Goal: Task Accomplishment & Management: Use online tool/utility

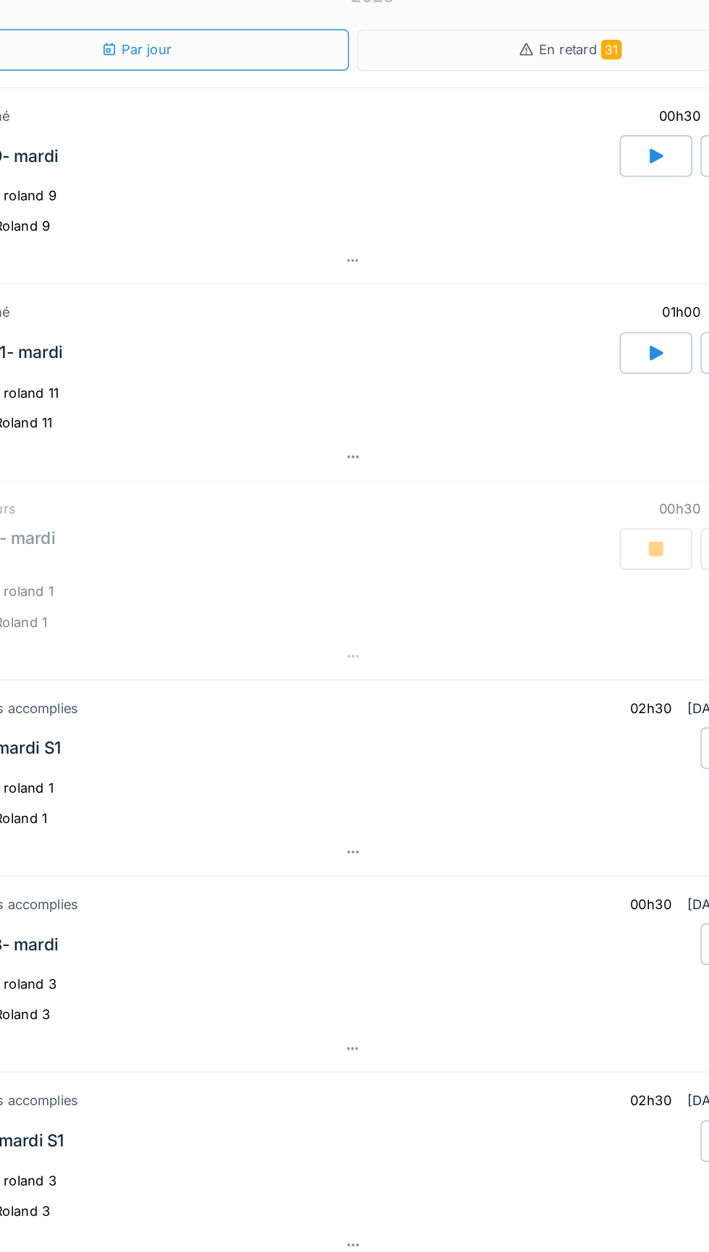
scroll to position [34, 0]
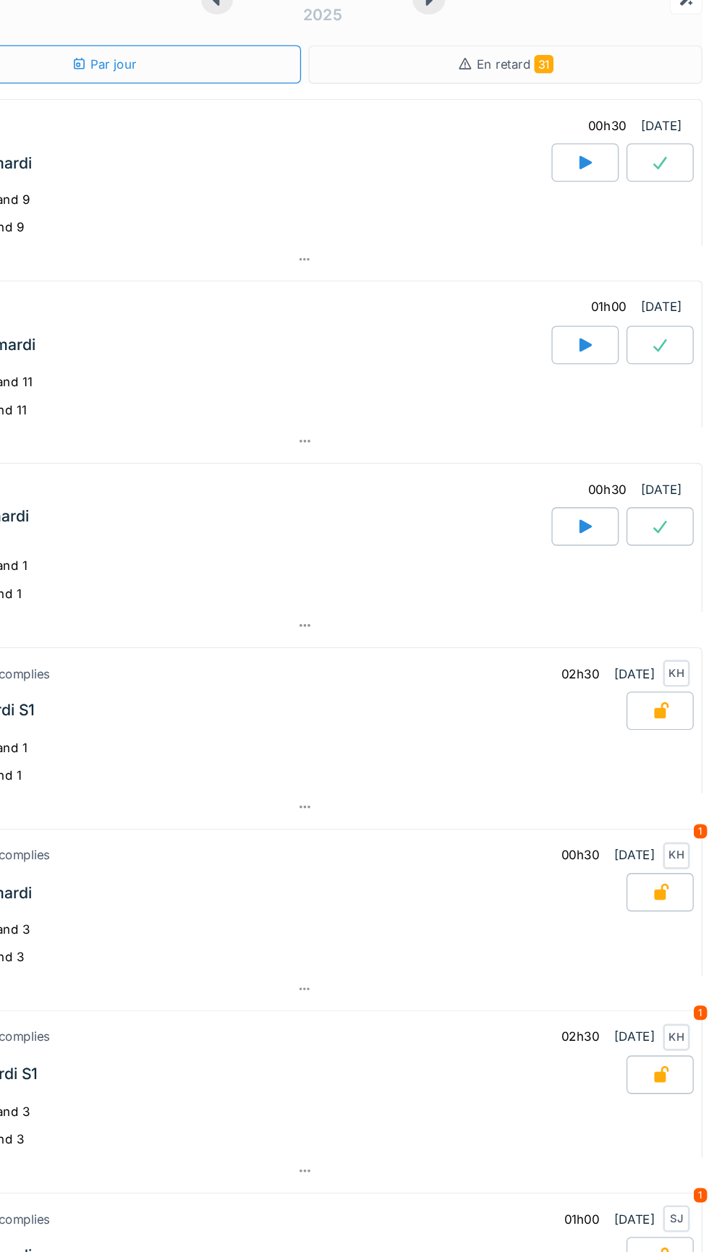
click at [686, 383] on div at bounding box center [671, 396] width 51 height 29
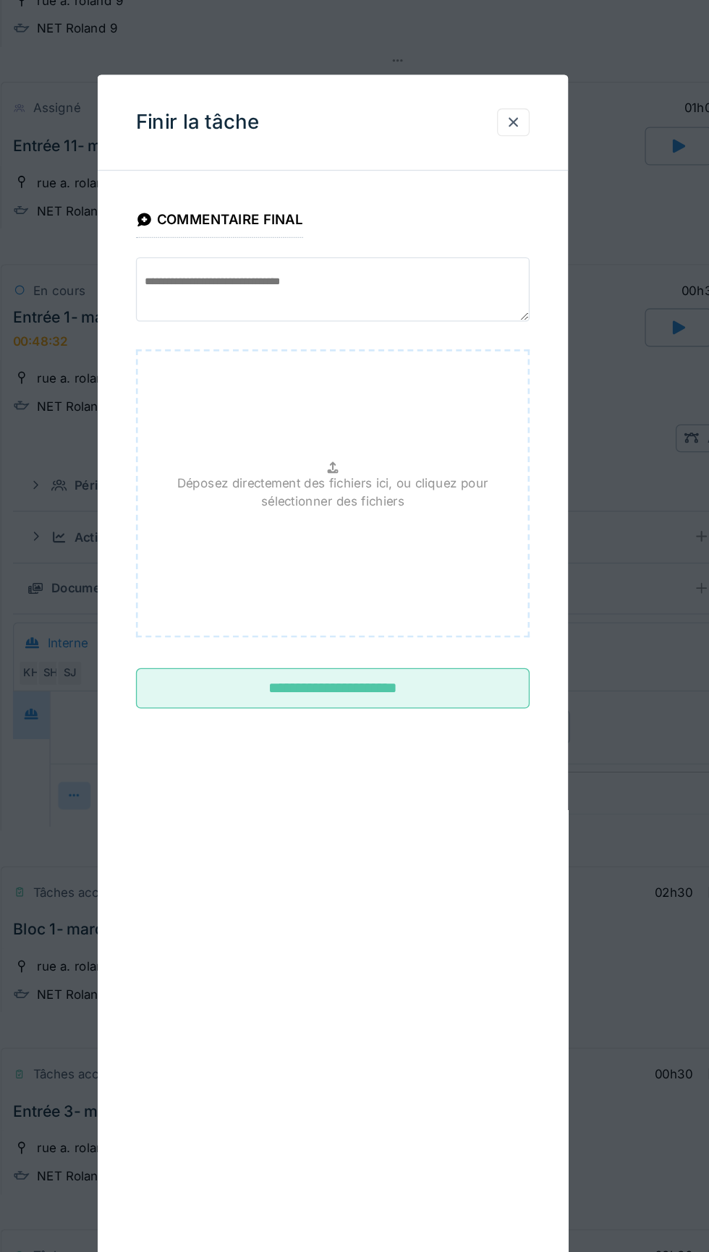
scroll to position [320, 0]
click at [435, 506] on input "**********" at bounding box center [354, 518] width 296 height 30
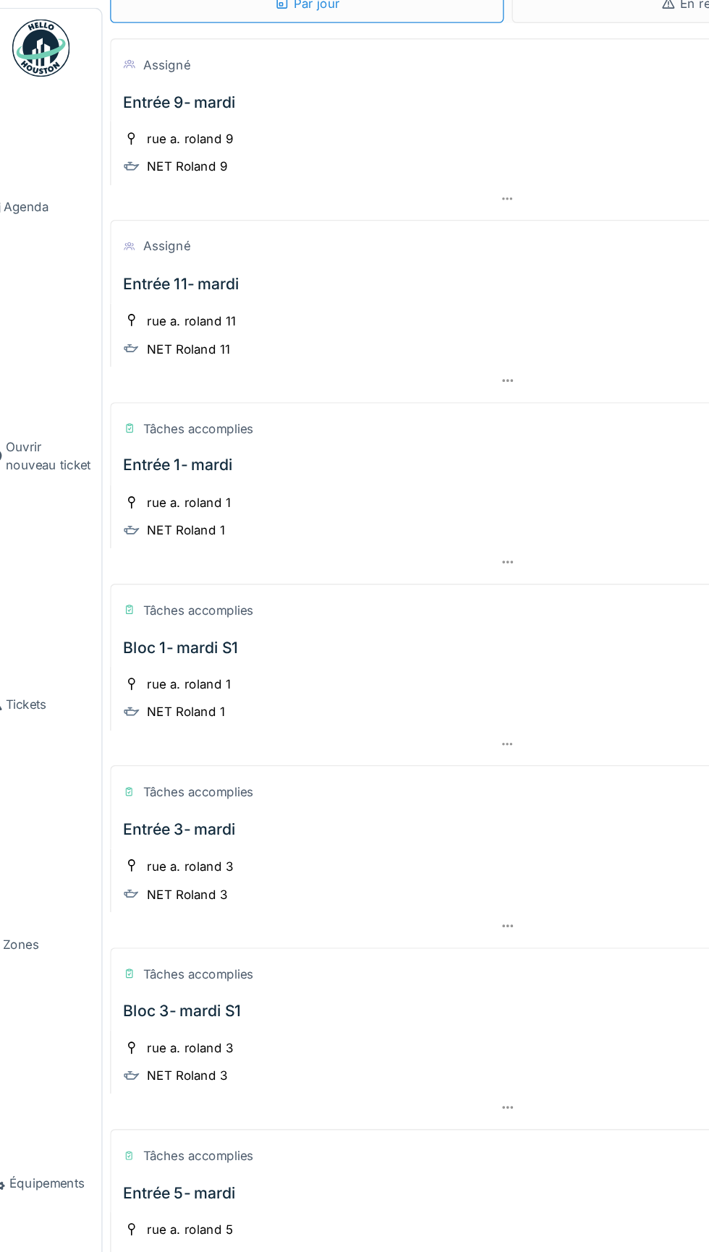
scroll to position [0, 0]
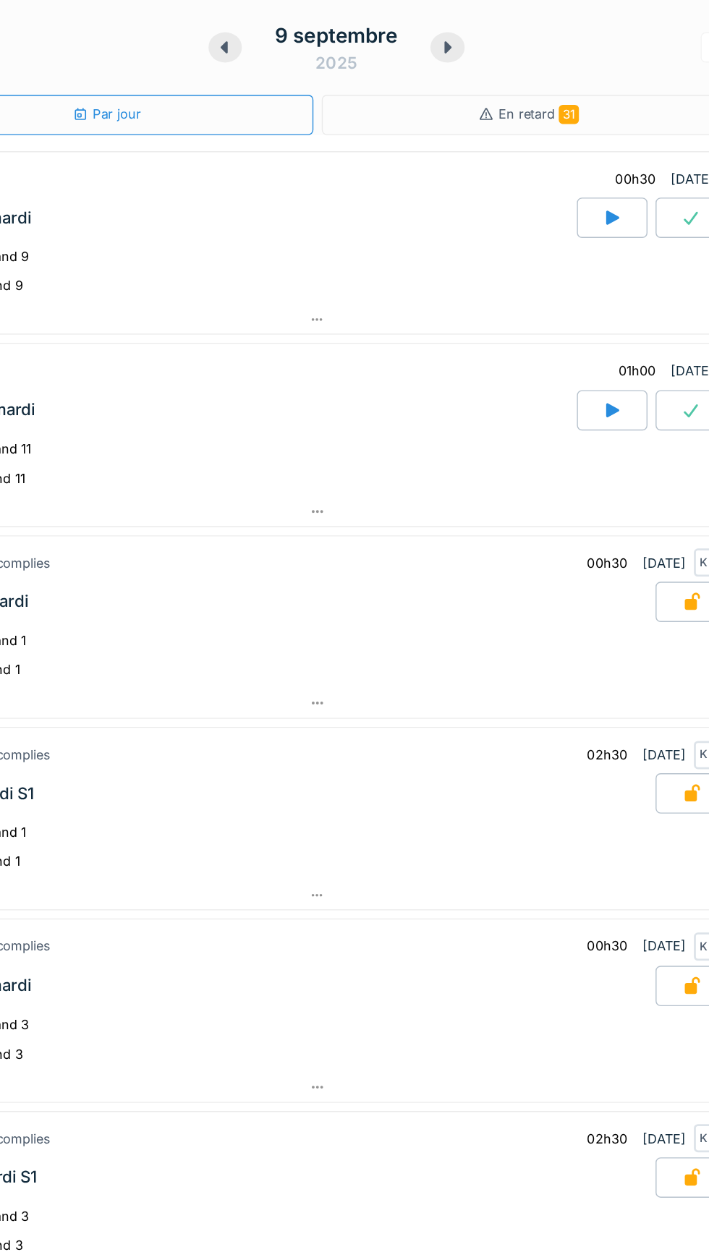
click at [615, 155] on icon at bounding box center [614, 156] width 9 height 10
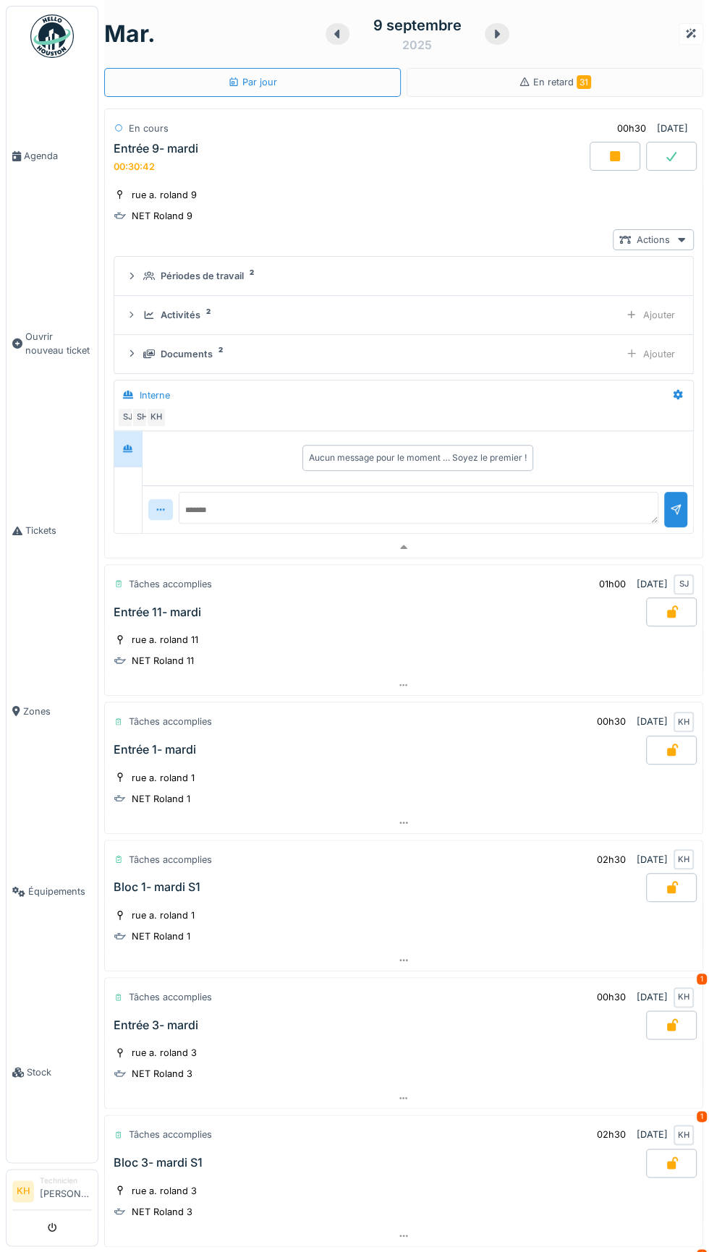
click at [615, 155] on icon at bounding box center [615, 156] width 10 height 10
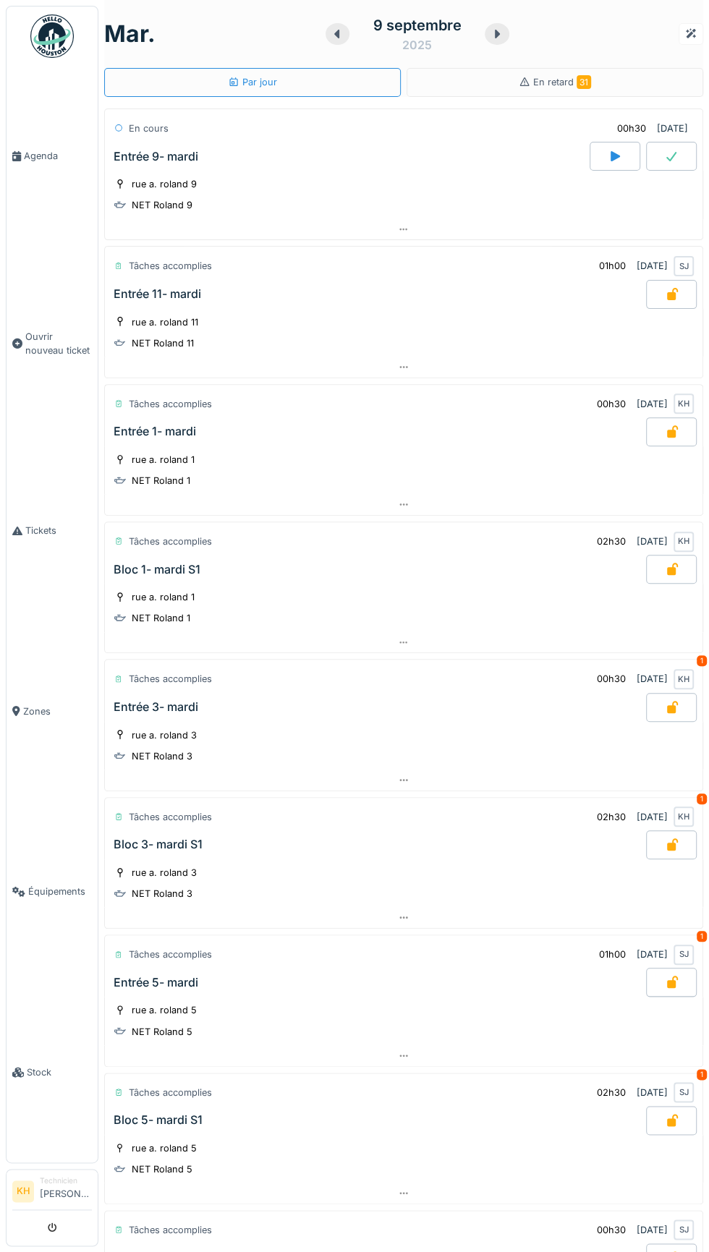
click at [688, 155] on div at bounding box center [671, 156] width 51 height 29
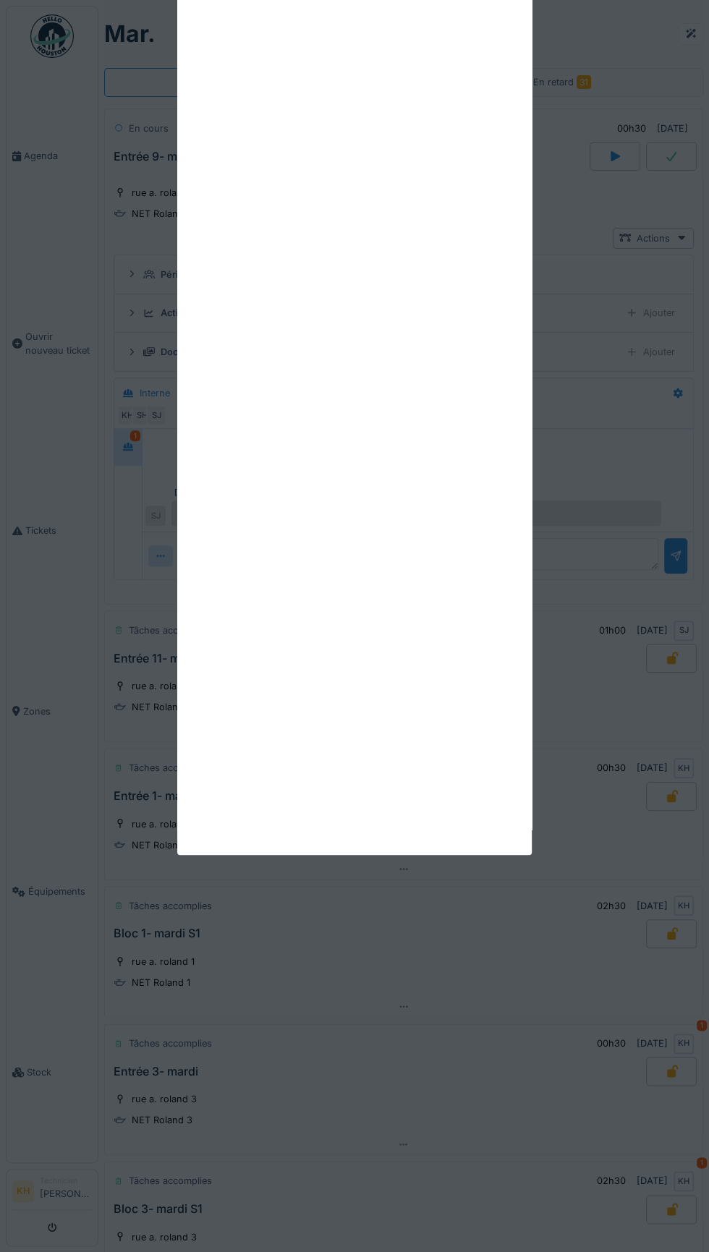
scroll to position [50, 0]
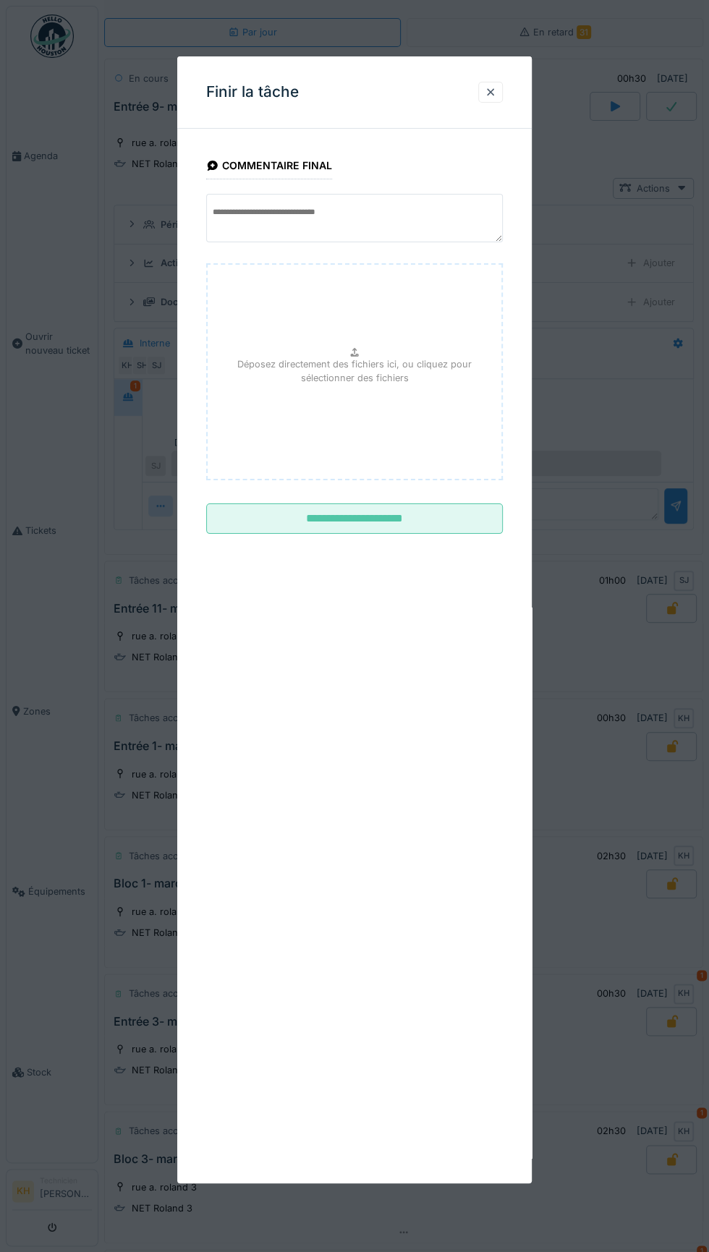
click at [440, 521] on input "**********" at bounding box center [354, 518] width 296 height 30
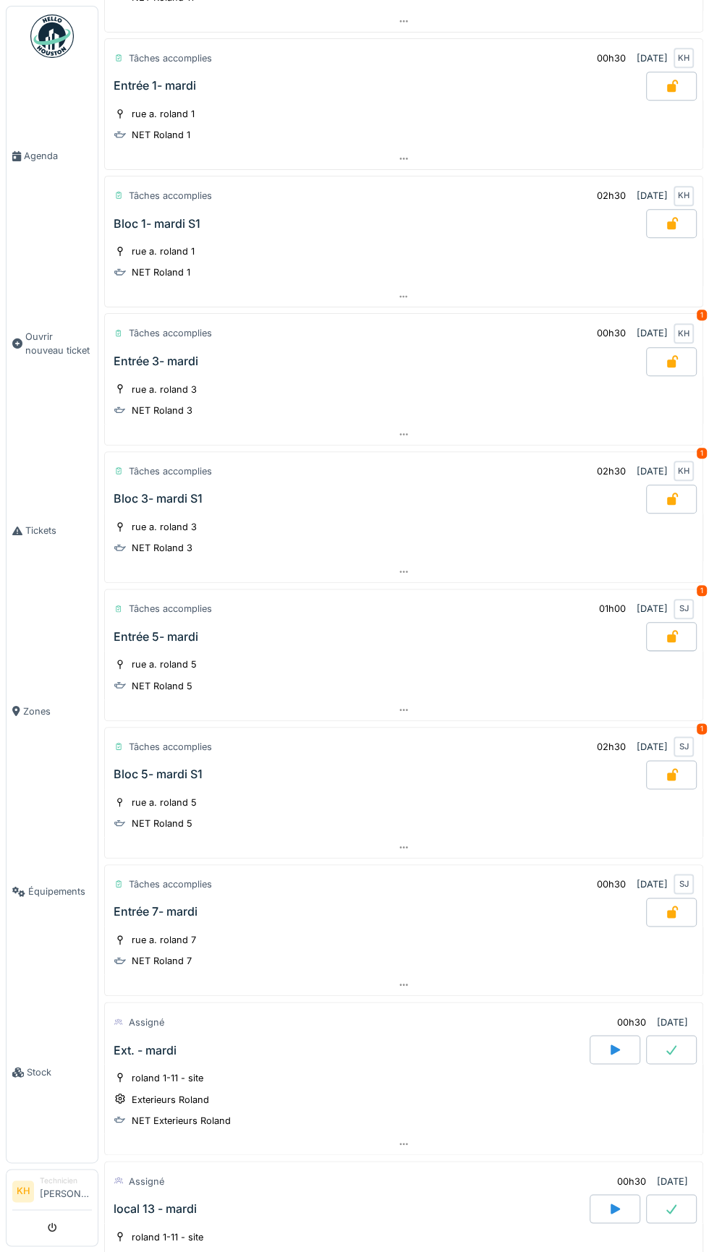
scroll to position [555, 0]
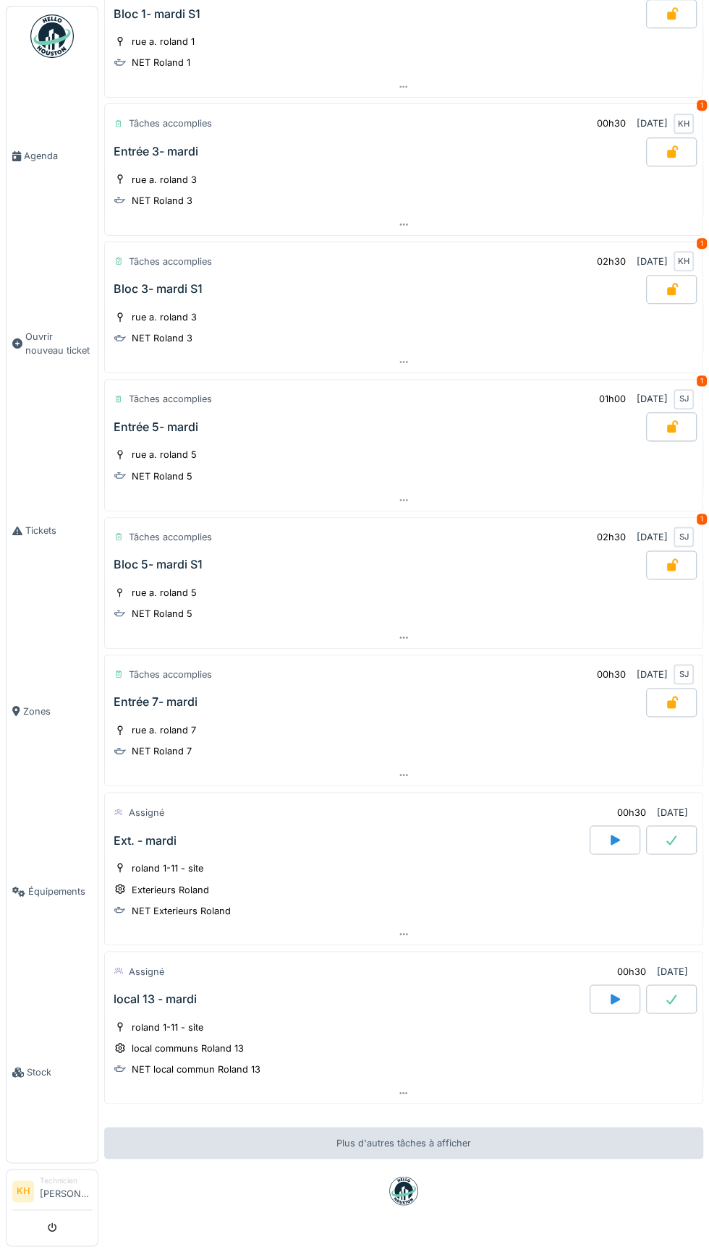
click at [615, 835] on icon at bounding box center [614, 840] width 9 height 10
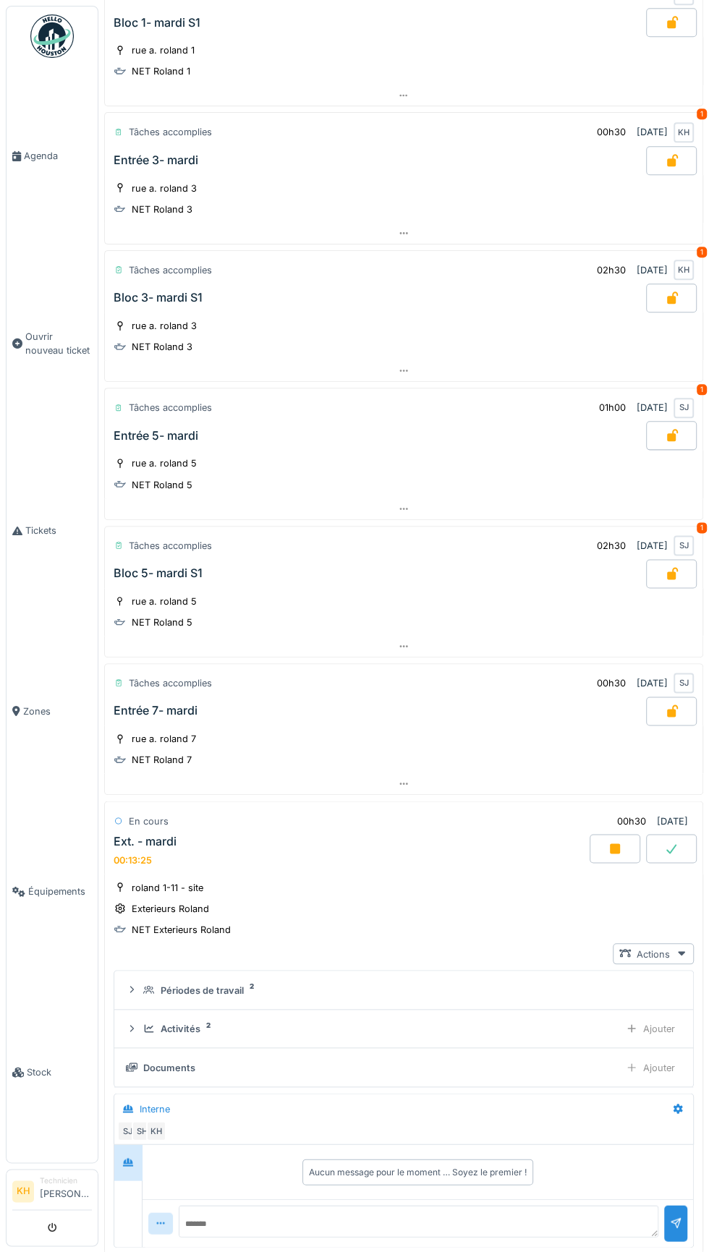
scroll to position [869, 0]
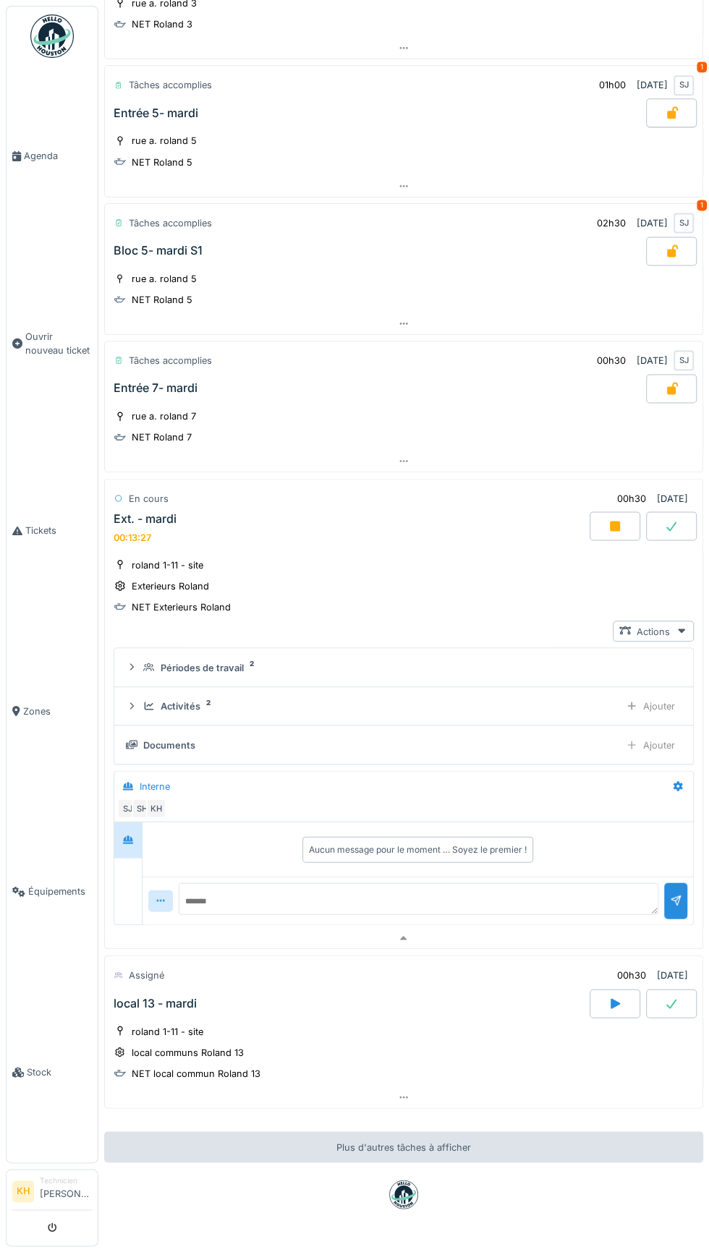
click at [615, 520] on icon at bounding box center [614, 526] width 14 height 12
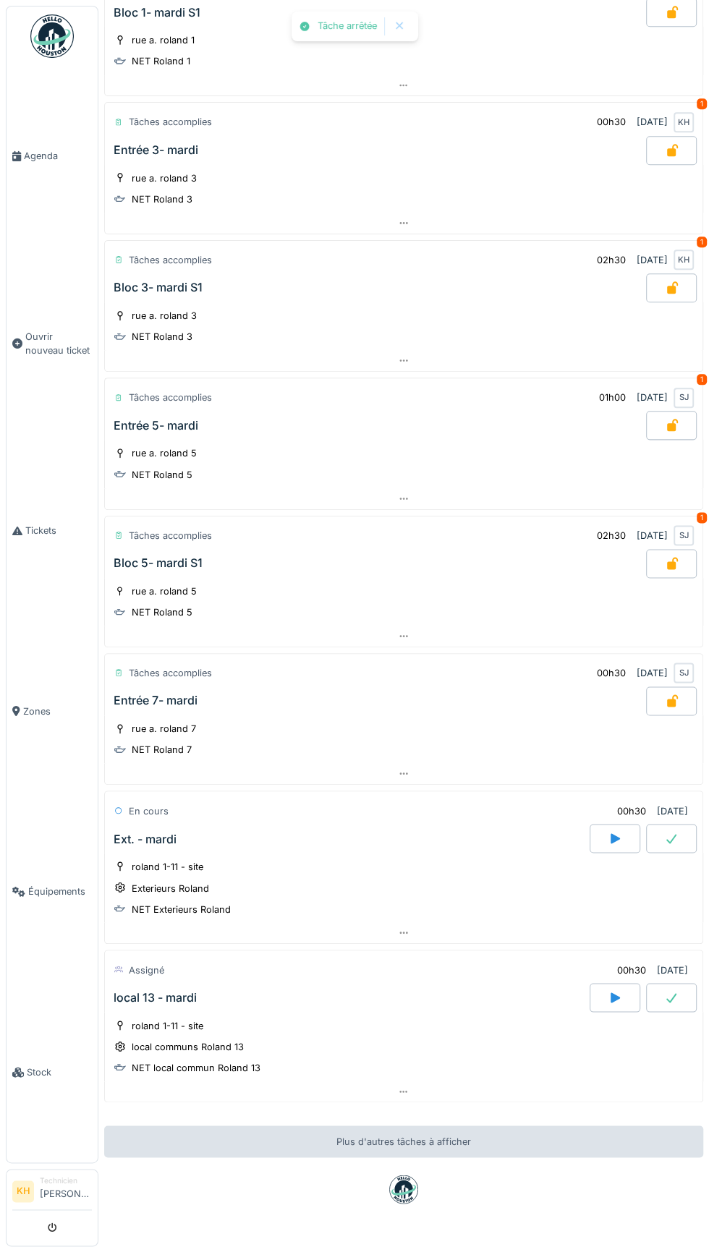
scroll to position [557, 0]
click at [615, 994] on icon at bounding box center [614, 999] width 9 height 10
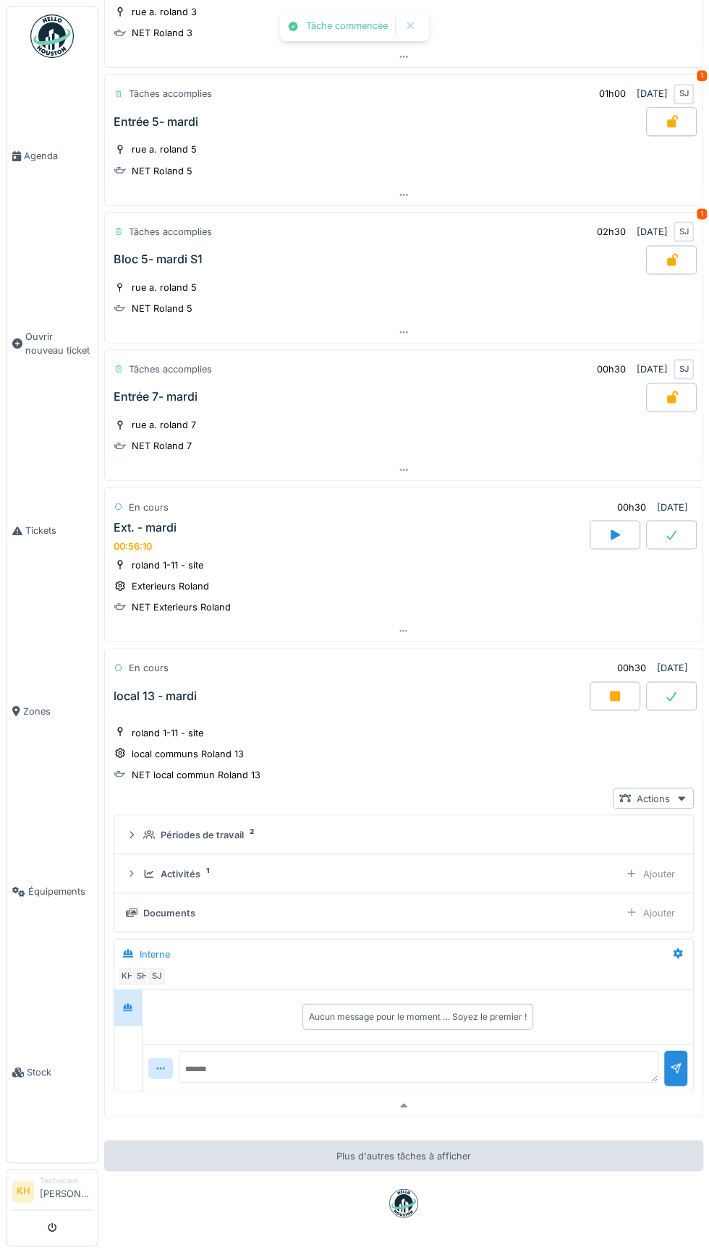
scroll to position [869, 0]
